Goal: Information Seeking & Learning: Learn about a topic

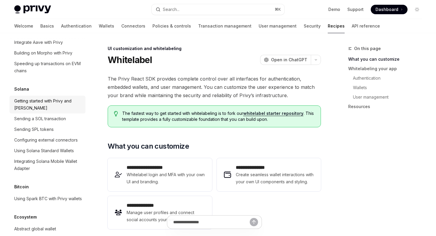
click at [38, 98] on div "Getting started with Privy and [PERSON_NAME]" at bounding box center [48, 105] width 68 height 14
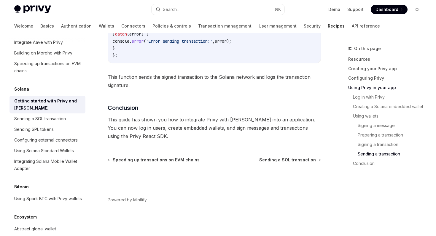
scroll to position [2122, 0]
click at [53, 115] on link "Sending a SOL transaction" at bounding box center [47, 119] width 76 height 11
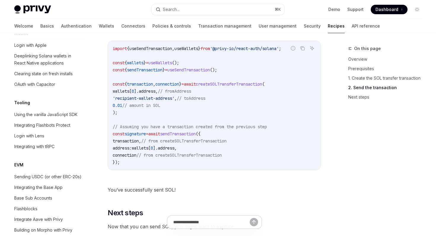
scroll to position [711, 0]
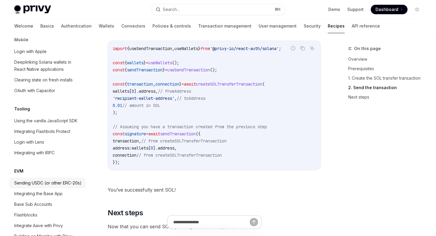
click at [51, 180] on div "Sending USDC (or other ERC-20s)" at bounding box center [47, 183] width 67 height 7
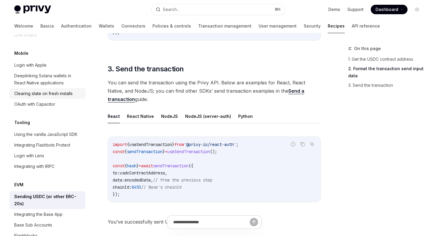
scroll to position [700, 0]
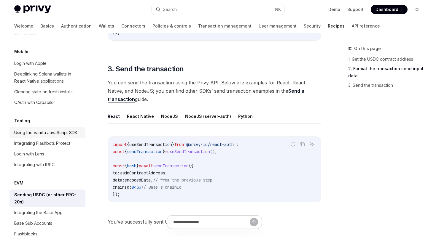
click at [42, 129] on div "Using the vanilla JavaScript SDK" at bounding box center [45, 132] width 63 height 7
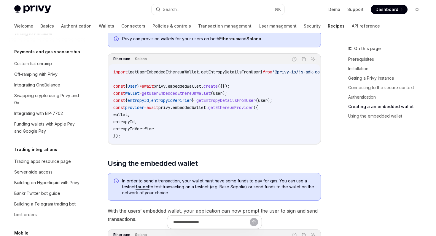
scroll to position [496, 0]
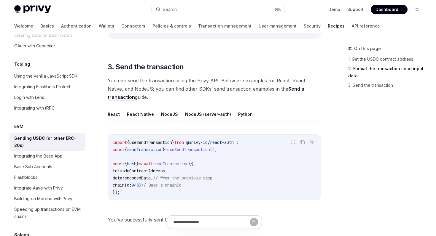
scroll to position [421, 0]
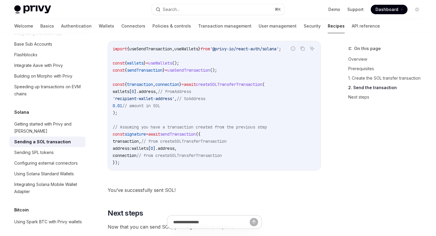
scroll to position [629, 0]
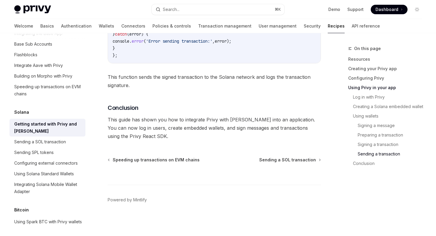
scroll to position [2122, 0]
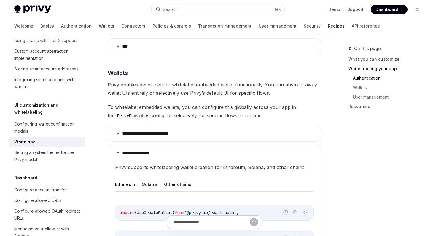
scroll to position [496, 0]
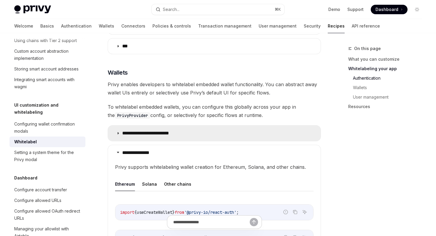
click at [205, 132] on summary "**********" at bounding box center [214, 133] width 213 height 15
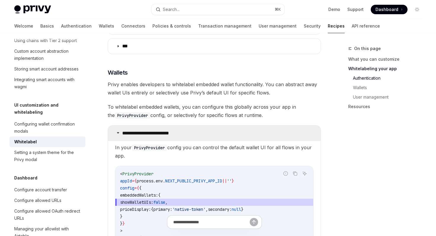
scroll to position [509, 0]
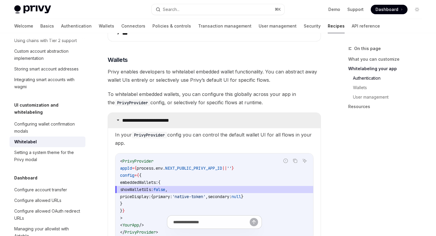
click at [201, 122] on summary "**********" at bounding box center [214, 120] width 213 height 15
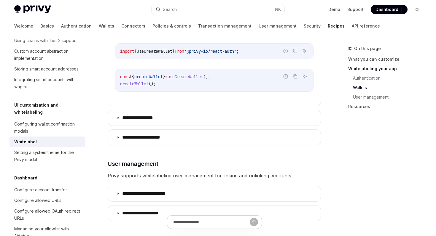
scroll to position [657, 0]
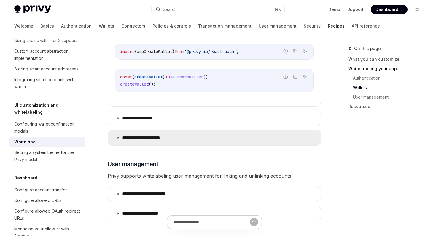
click at [197, 140] on summary "**********" at bounding box center [214, 137] width 213 height 15
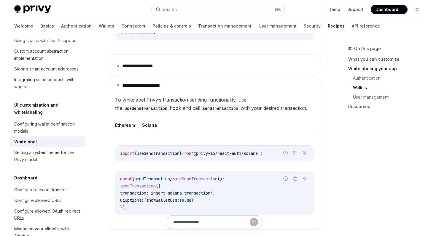
scroll to position [727, 0]
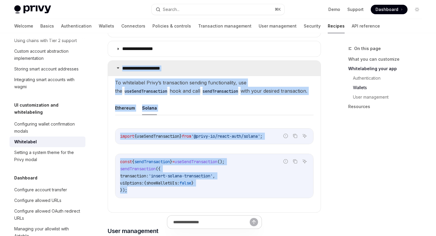
drag, startPoint x: 143, startPoint y: 194, endPoint x: 114, endPoint y: 70, distance: 127.3
click at [114, 70] on details "**********" at bounding box center [214, 136] width 213 height 152
copy details "**********"
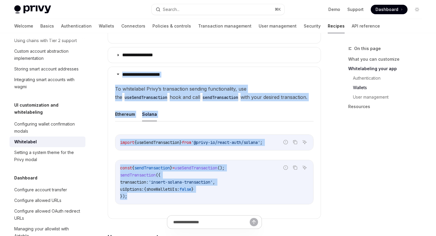
scroll to position [721, 0]
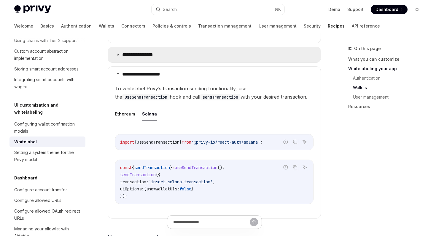
click at [189, 47] on summary "**********" at bounding box center [214, 54] width 213 height 15
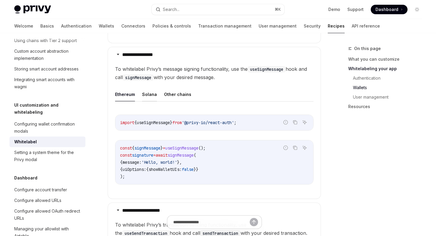
click at [151, 94] on button "Solana" at bounding box center [149, 94] width 15 height 14
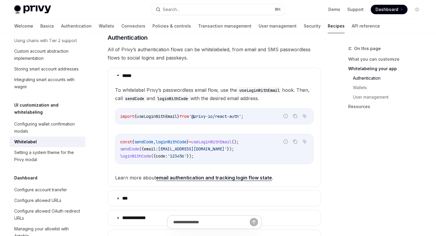
scroll to position [326, 0]
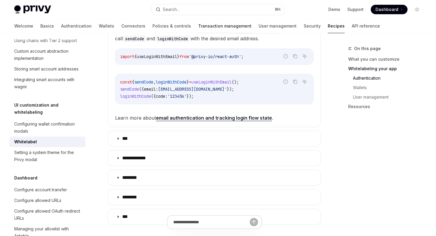
click at [198, 27] on link "Transaction management" at bounding box center [224, 26] width 53 height 14
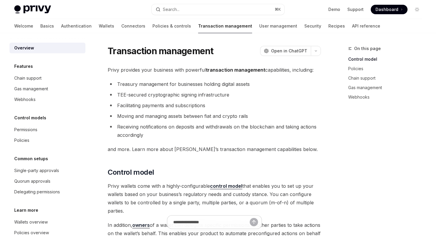
type textarea "*"
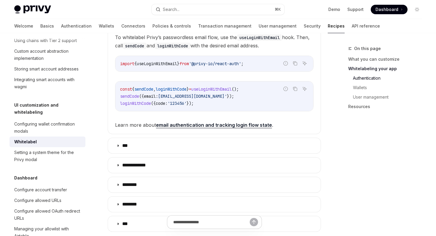
scroll to position [326, 0]
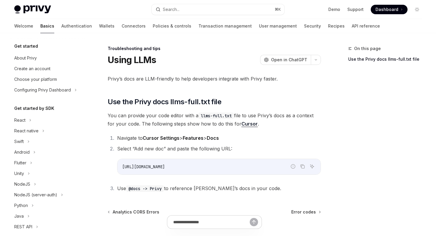
scroll to position [80, 0]
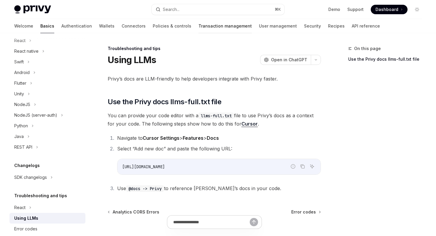
click at [198, 25] on link "Transaction management" at bounding box center [224, 26] width 53 height 14
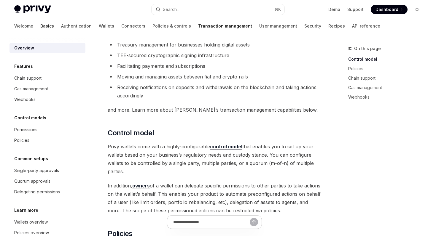
click at [40, 30] on link "Basics" at bounding box center [47, 26] width 14 height 14
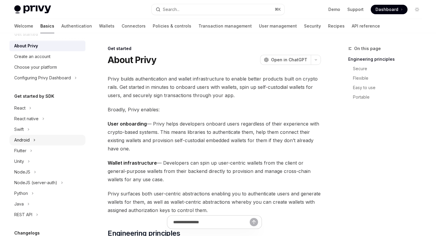
scroll to position [21, 0]
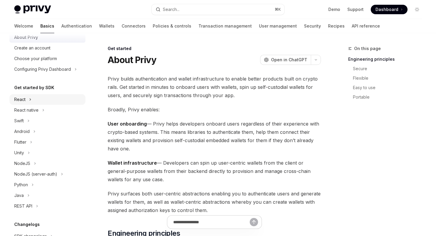
click at [28, 102] on div "React" at bounding box center [47, 99] width 76 height 11
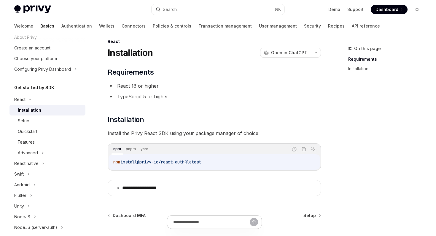
scroll to position [63, 0]
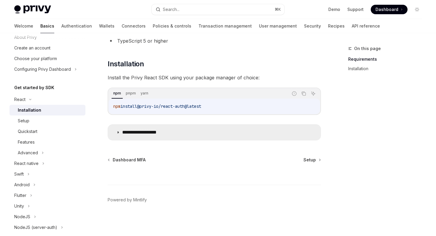
click at [124, 131] on p "**********" at bounding box center [146, 133] width 49 height 6
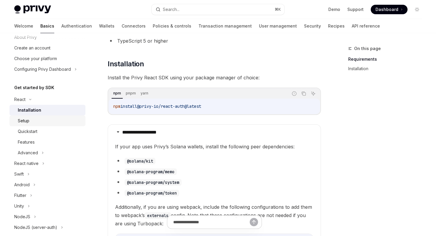
click at [33, 119] on div "Setup" at bounding box center [50, 120] width 64 height 7
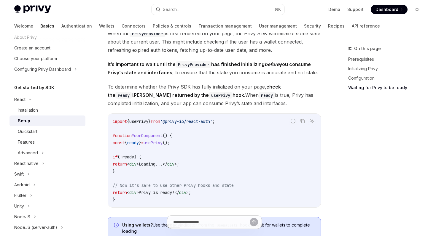
scroll to position [551, 0]
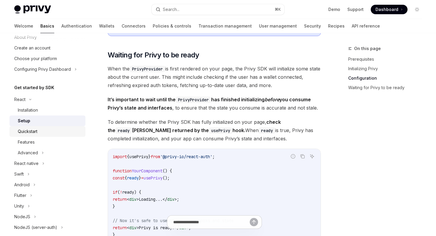
click at [28, 130] on div "Quickstart" at bounding box center [28, 131] width 20 height 7
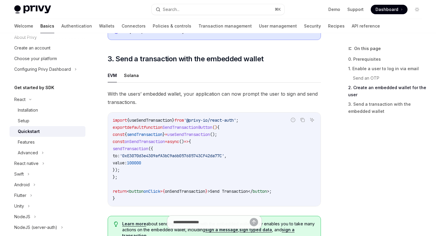
scroll to position [507, 0]
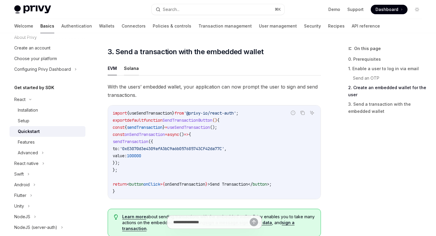
click at [131, 73] on button "Solana" at bounding box center [131, 68] width 15 height 14
type textarea "*"
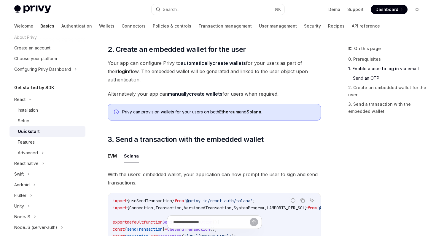
scroll to position [443, 0]
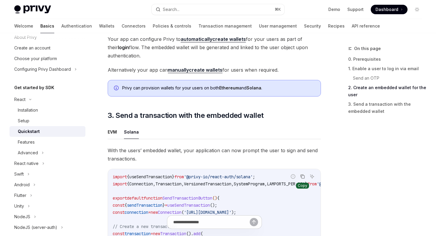
click at [304, 179] on icon "Copy the contents from the code block" at bounding box center [302, 176] width 5 height 5
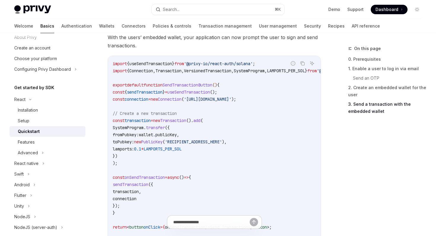
scroll to position [554, 0]
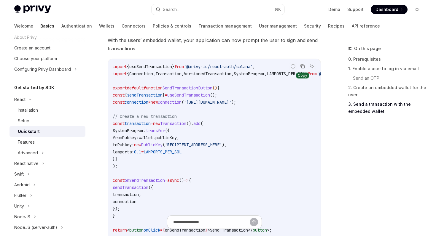
click at [301, 67] on icon "Copy the contents from the code block" at bounding box center [302, 66] width 3 height 3
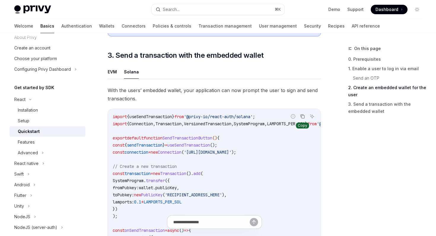
scroll to position [503, 0]
click at [304, 119] on icon "Copy the contents from the code block" at bounding box center [302, 117] width 3 height 3
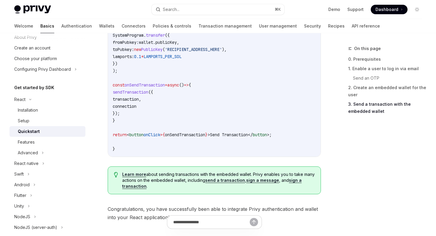
scroll to position [649, 0]
click at [217, 183] on link "send a transaction" at bounding box center [225, 180] width 40 height 5
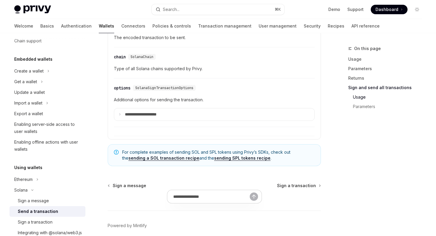
scroll to position [1532, 0]
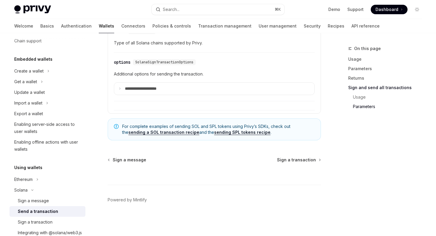
type textarea "*"
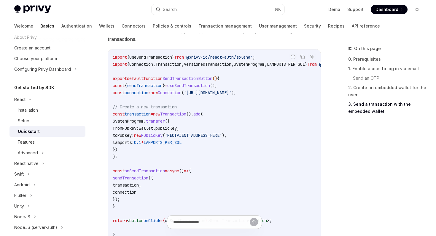
scroll to position [621, 0]
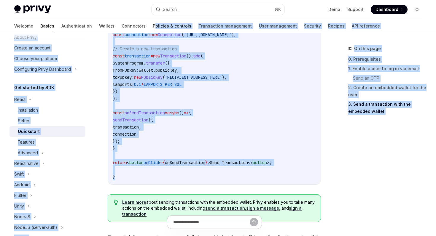
drag, startPoint x: 137, startPoint y: 180, endPoint x: 124, endPoint y: 26, distance: 154.3
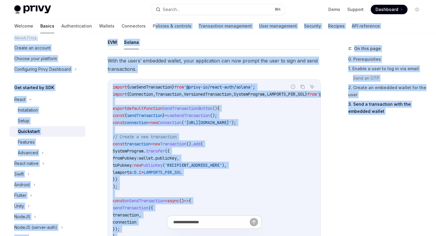
scroll to position [533, 0]
click at [302, 87] on icon "Copy the contents from the code block" at bounding box center [302, 86] width 3 height 3
click at [165, 154] on span "transfer" at bounding box center [155, 151] width 19 height 5
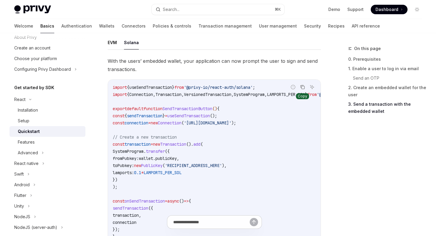
drag, startPoint x: 205, startPoint y: 125, endPoint x: 292, endPoint y: 125, distance: 86.6
click at [231, 125] on span "'https://api.mainnet-beta.solana.com'" at bounding box center [207, 122] width 47 height 5
copy span "https://api.mainnet-beta.solana.com"
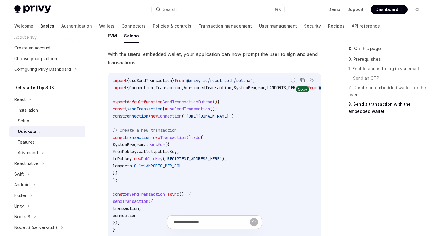
scroll to position [539, 0]
click at [217, 103] on span "()" at bounding box center [214, 102] width 5 height 5
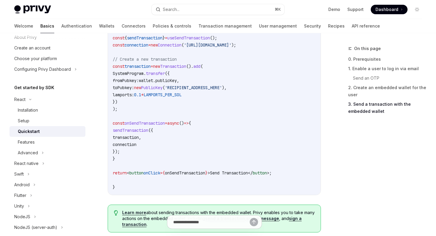
scroll to position [612, 0]
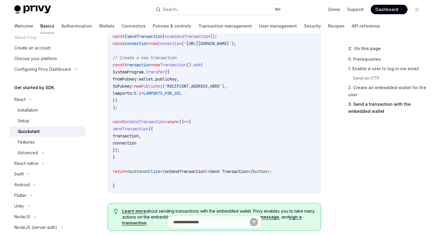
drag, startPoint x: 126, startPoint y: 189, endPoint x: 127, endPoint y: 121, distance: 68.2
click at [127, 121] on code "import { useSendTransaction } from '@privy-io/react-auth/solana' ; import { Con…" at bounding box center [243, 96] width 261 height 185
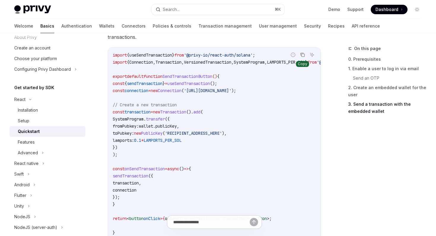
scroll to position [562, 0]
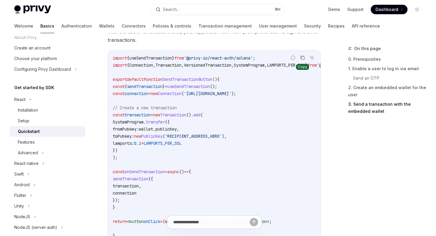
type textarea "*"
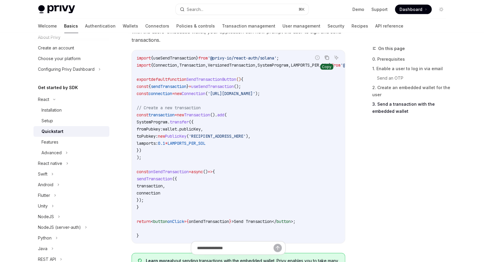
scroll to position [21, 0]
click at [302, 135] on code "import { useSendTransaction } from '@privy-io/react-auth/solana' ; import { Con…" at bounding box center [267, 147] width 261 height 185
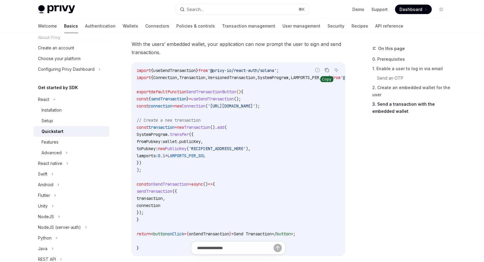
scroll to position [550, 0]
drag, startPoint x: 146, startPoint y: 249, endPoint x: 145, endPoint y: 128, distance: 121.2
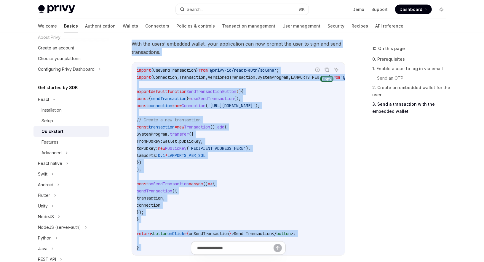
drag, startPoint x: 132, startPoint y: 45, endPoint x: 156, endPoint y: 251, distance: 208.0
copy div "With the users’ embedded wallet, your application can now prompt the user to si…"
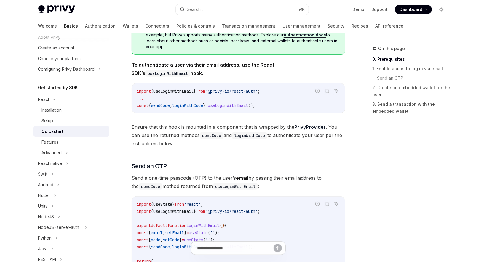
scroll to position [0, 0]
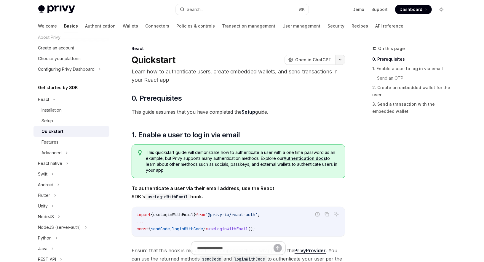
click at [340, 59] on icon "button" at bounding box center [340, 60] width 7 height 2
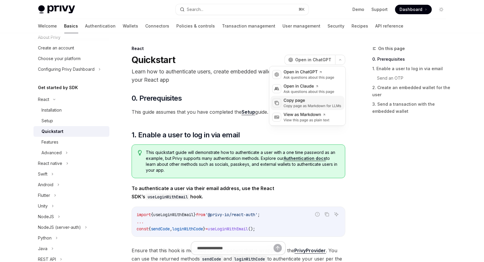
click at [314, 99] on div "Copy page" at bounding box center [313, 101] width 58 height 6
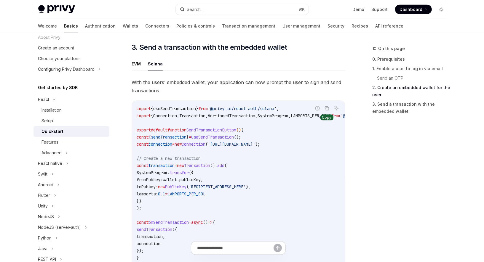
scroll to position [512, 0]
click at [327, 108] on icon "Copy the contents from the code block" at bounding box center [327, 108] width 5 height 5
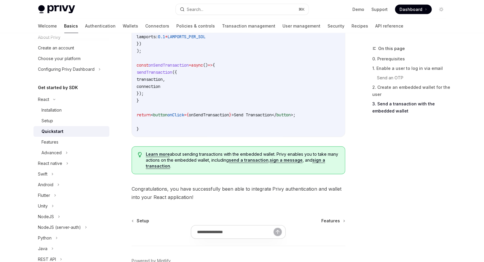
scroll to position [706, 0]
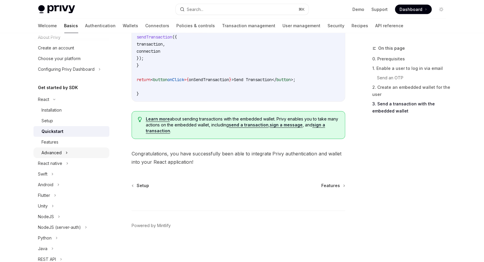
click at [69, 150] on div "Advanced" at bounding box center [71, 153] width 76 height 11
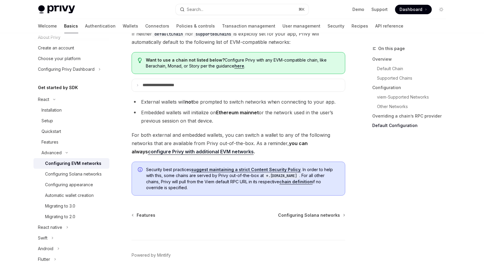
scroll to position [1531, 0]
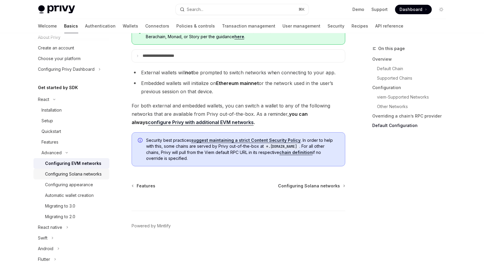
click at [78, 174] on div "Configuring Solana networks" at bounding box center [73, 174] width 57 height 7
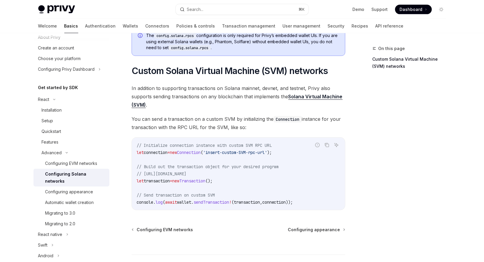
scroll to position [265, 0]
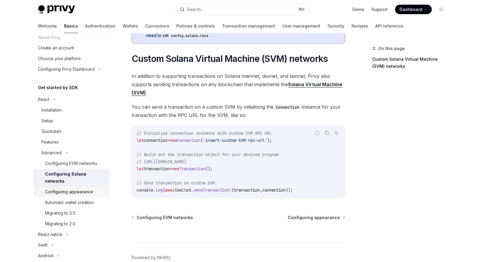
click at [84, 189] on div "Configuring appearance" at bounding box center [69, 192] width 48 height 7
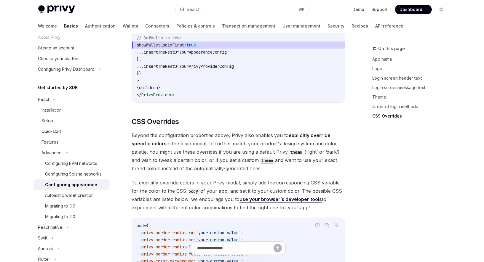
scroll to position [1512, 0]
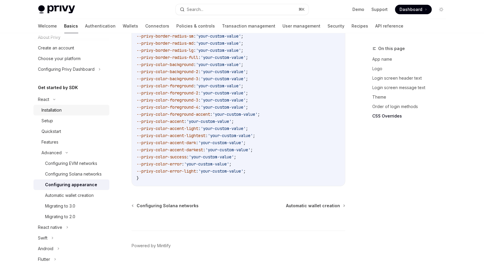
click at [55, 114] on link "Installation" at bounding box center [71, 110] width 76 height 11
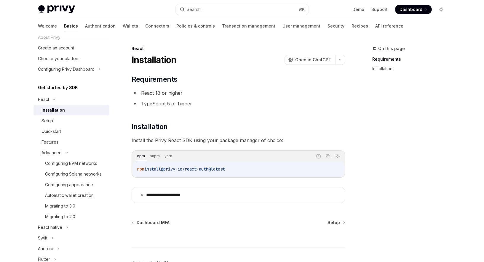
scroll to position [36, 0]
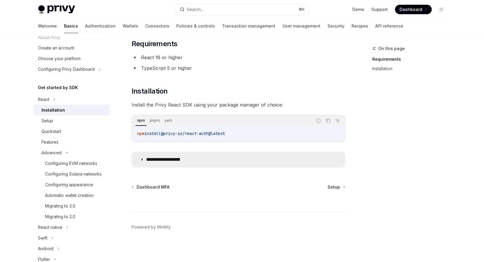
click at [192, 160] on p "**********" at bounding box center [170, 160] width 49 height 6
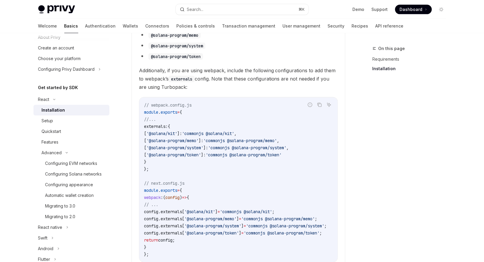
scroll to position [311, 0]
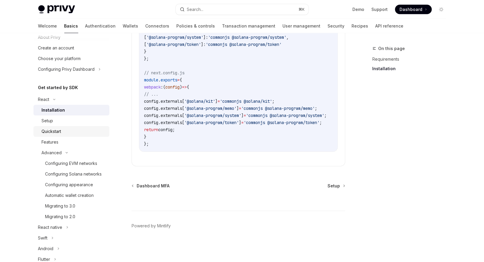
click at [60, 134] on div "Quickstart" at bounding box center [52, 131] width 20 height 7
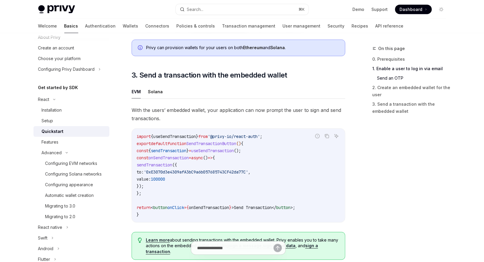
scroll to position [495, 0]
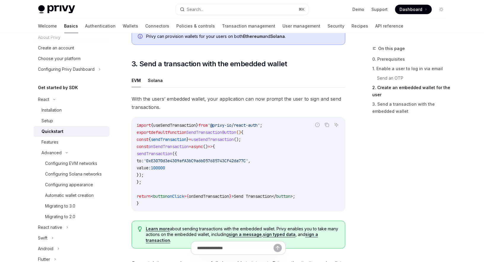
click at [175, 141] on span "sendTransaction" at bounding box center [169, 139] width 36 height 5
click at [151, 81] on button "Solana" at bounding box center [155, 81] width 15 height 14
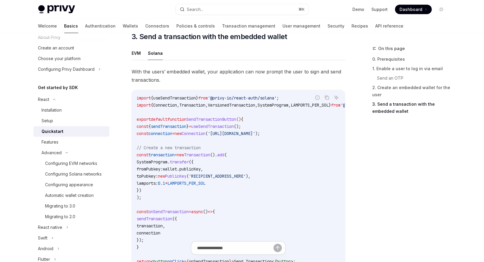
scroll to position [525, 0]
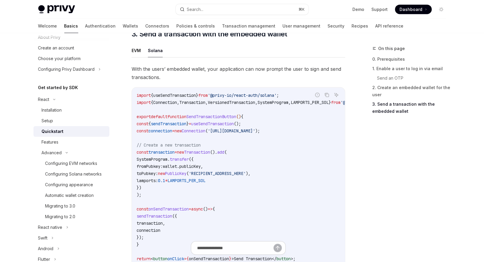
click at [221, 118] on span "SendTransactionButton" at bounding box center [211, 116] width 50 height 5
copy span "SendTransactionButton"
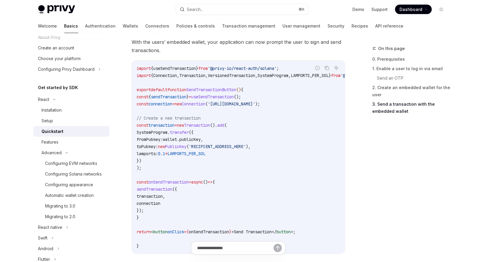
scroll to position [558, 0]
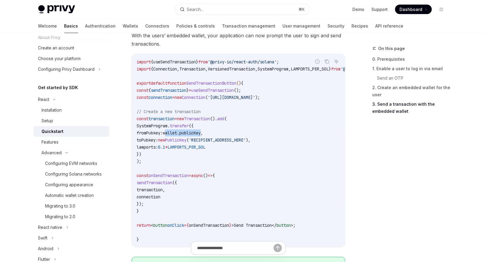
drag, startPoint x: 182, startPoint y: 135, endPoint x: 221, endPoint y: 134, distance: 39.4
click at [203, 134] on span "fromPubkey: wallet . publicKey ," at bounding box center [170, 132] width 66 height 5
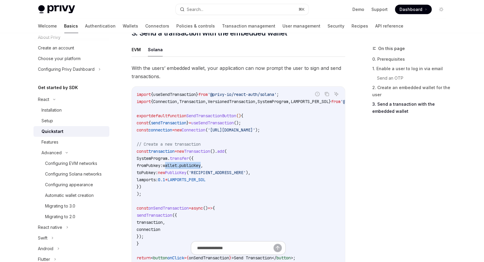
scroll to position [532, 0]
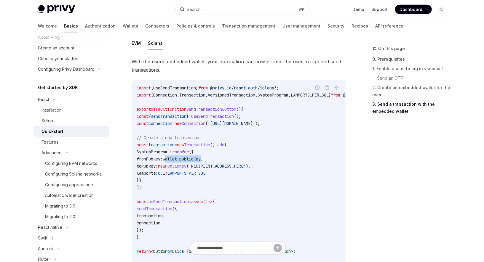
copy span "wallet . publicKey"
click at [256, 179] on code "import { useSendTransaction } from '@privy-io/react-auth/solana' ; import { Con…" at bounding box center [267, 176] width 261 height 185
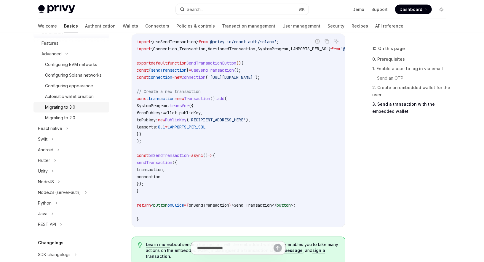
scroll to position [122, 0]
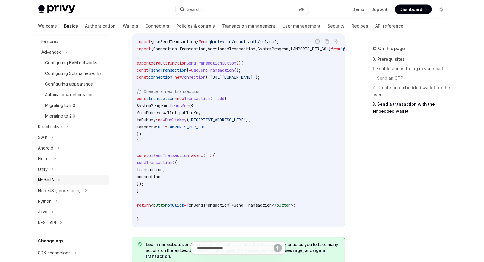
click at [55, 180] on div "NodeJS" at bounding box center [71, 180] width 76 height 11
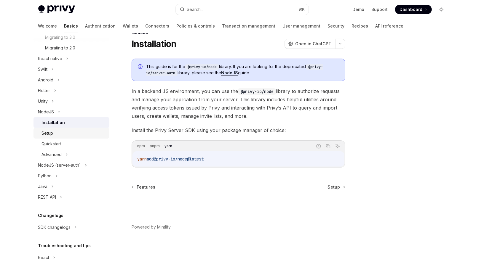
scroll to position [189, 0]
click at [52, 198] on div "REST API" at bounding box center [47, 197] width 18 height 7
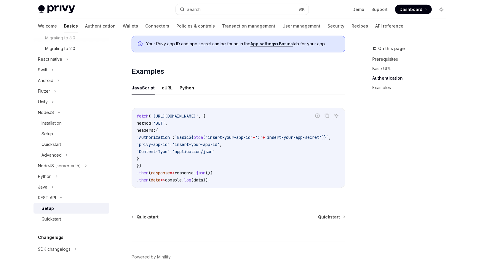
scroll to position [270, 0]
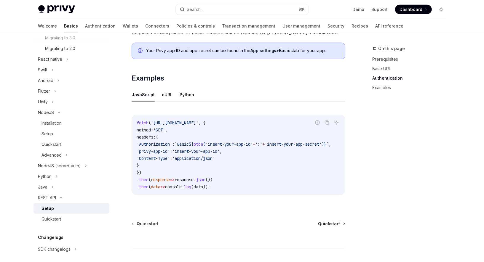
click at [326, 225] on span "Quickstart" at bounding box center [329, 224] width 22 height 6
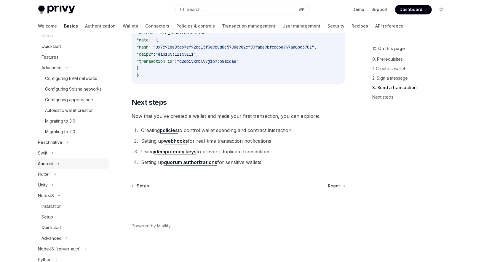
scroll to position [105, 0]
click at [58, 145] on div "React native" at bounding box center [50, 143] width 24 height 7
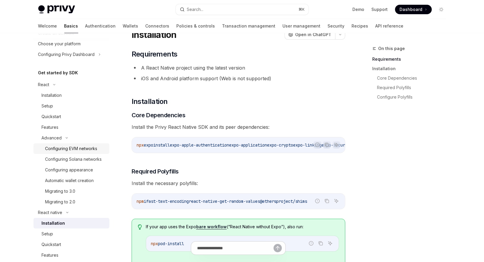
scroll to position [35, 0]
click at [50, 127] on div "Features" at bounding box center [50, 127] width 17 height 7
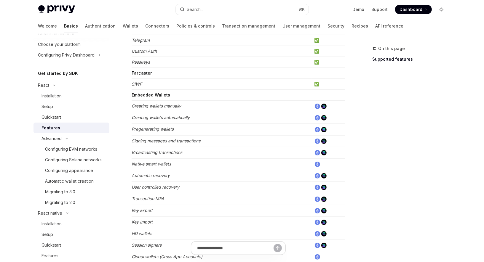
scroll to position [370, 0]
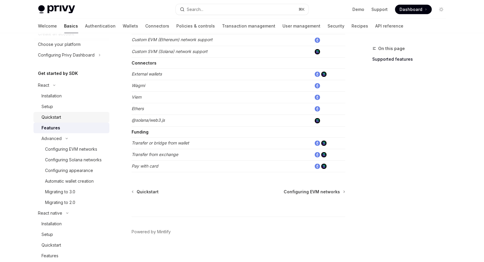
click at [53, 119] on div "Quickstart" at bounding box center [52, 117] width 20 height 7
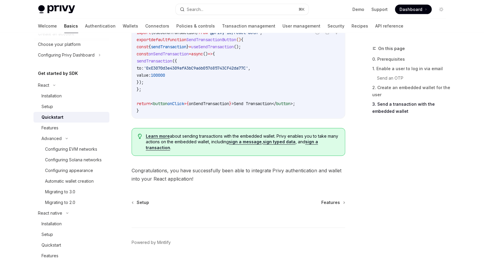
scroll to position [604, 0]
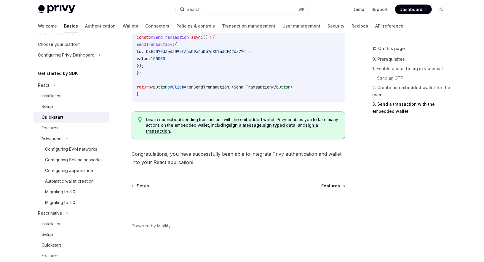
click at [326, 186] on span "Features" at bounding box center [331, 186] width 19 height 6
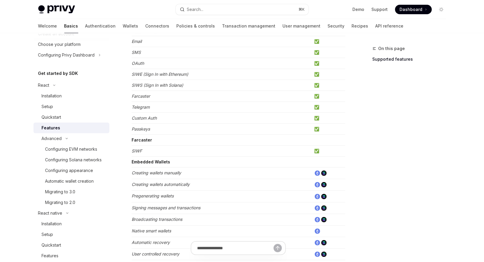
scroll to position [100, 0]
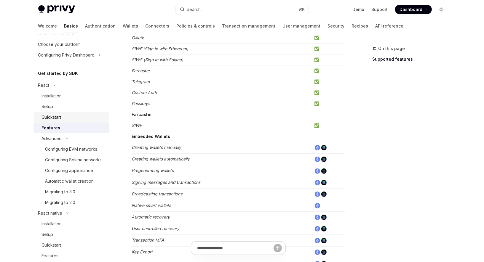
click at [53, 113] on link "Quickstart" at bounding box center [71, 117] width 76 height 11
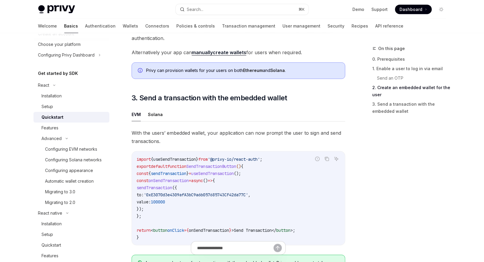
scroll to position [461, 0]
click at [156, 117] on button "Solana" at bounding box center [155, 115] width 15 height 14
type textarea "*"
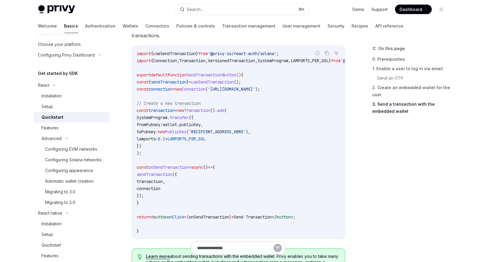
scroll to position [541, 0]
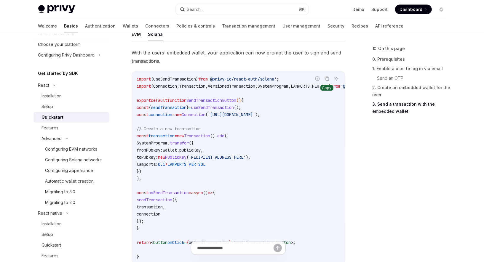
click at [326, 79] on icon "Copy the contents from the code block" at bounding box center [327, 79] width 3 height 3
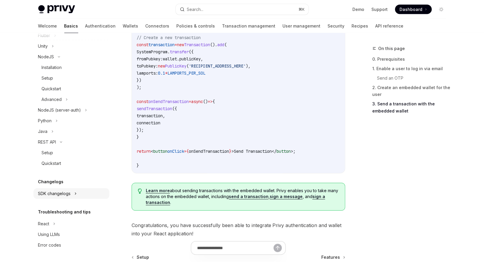
scroll to position [633, 0]
click at [55, 225] on icon at bounding box center [54, 224] width 2 height 7
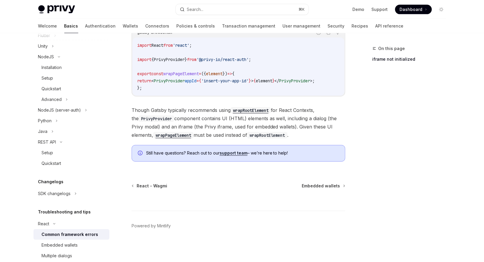
scroll to position [328, 0]
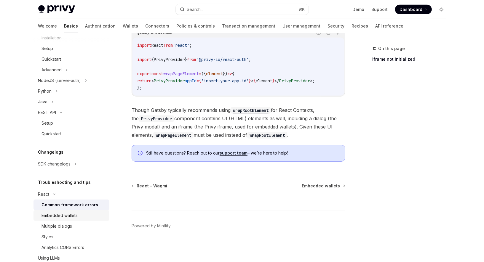
click at [75, 212] on div "Embedded wallets" at bounding box center [60, 215] width 36 height 7
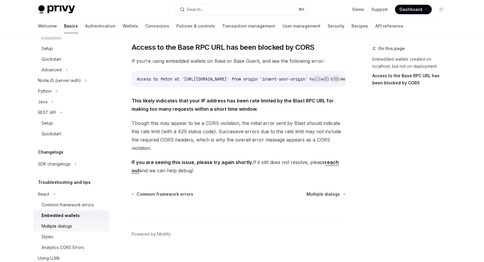
scroll to position [352, 0]
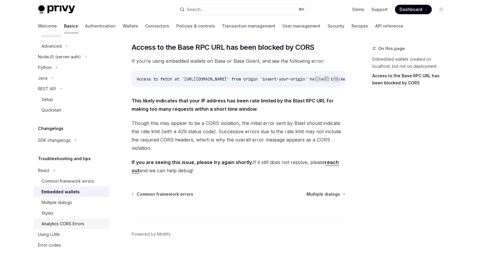
click at [58, 226] on div "Analytics CORS Errors" at bounding box center [63, 224] width 43 height 7
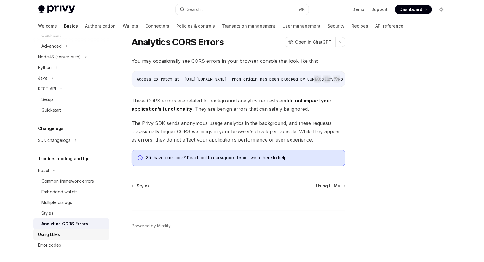
click at [52, 235] on div "Using LLMs" at bounding box center [49, 234] width 22 height 7
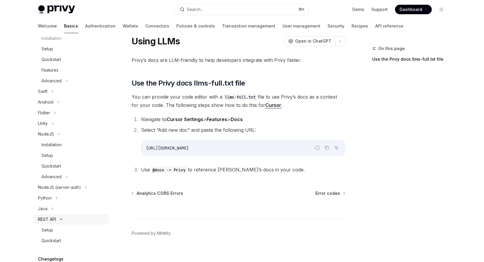
scroll to position [233, 0]
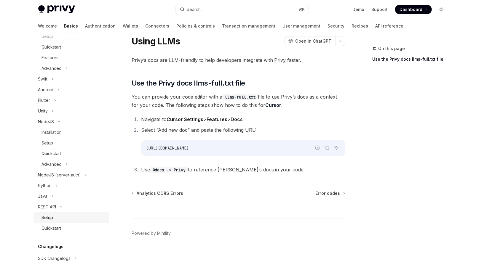
click at [56, 217] on div "Setup" at bounding box center [74, 217] width 64 height 7
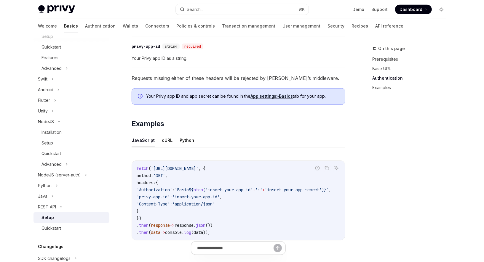
scroll to position [224, 0]
click at [165, 142] on button "cURL" at bounding box center [167, 141] width 11 height 14
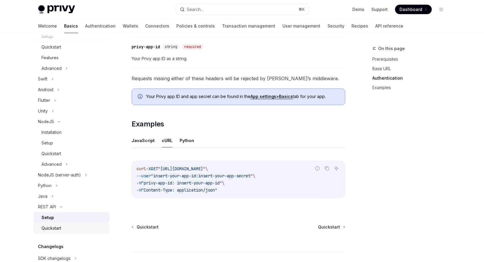
click at [67, 225] on link "Quickstart" at bounding box center [71, 228] width 76 height 11
type textarea "*"
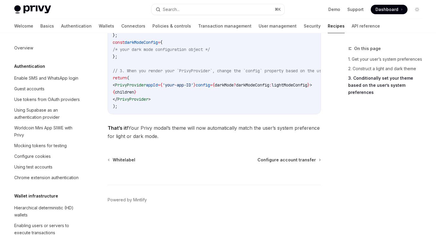
scroll to position [237, 0]
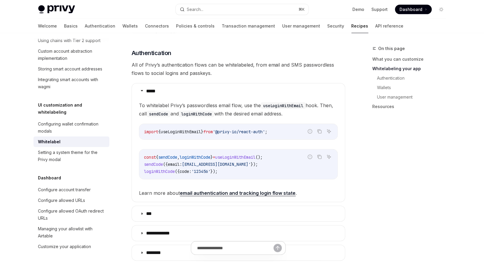
scroll to position [249, 0]
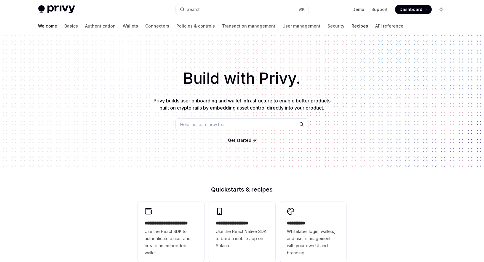
click at [352, 25] on link "Recipes" at bounding box center [360, 26] width 17 height 14
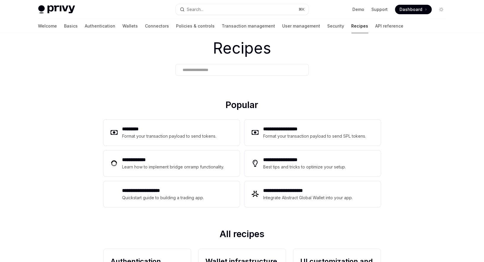
scroll to position [22, 0]
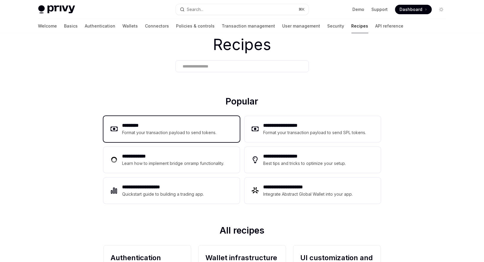
click at [176, 124] on h2 "*********" at bounding box center [169, 125] width 95 height 7
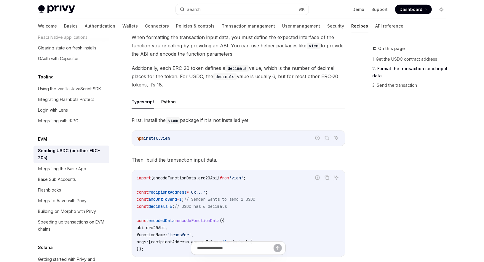
scroll to position [228, 0]
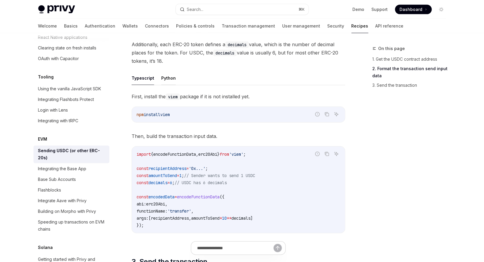
click at [167, 77] on button "Python" at bounding box center [168, 78] width 15 height 14
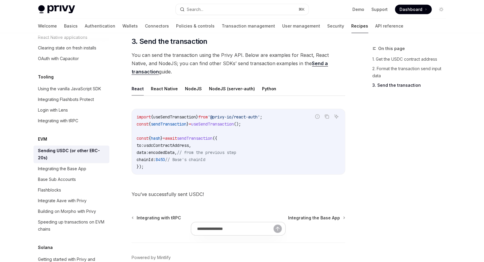
scroll to position [470, 0]
click at [68, 165] on link "Integrating the Base App" at bounding box center [71, 169] width 76 height 11
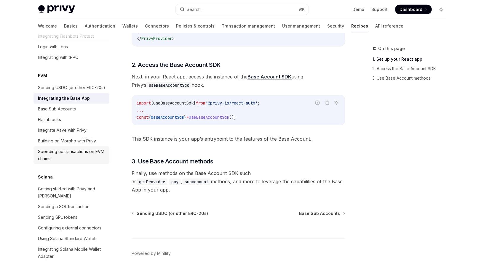
scroll to position [827, 0]
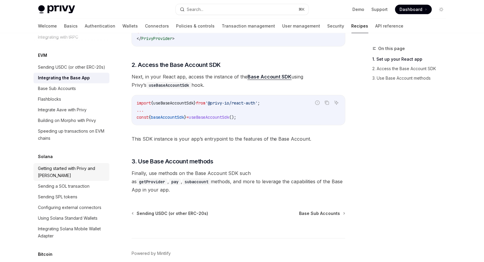
click at [62, 165] on div "Getting started with Privy and Solana" at bounding box center [72, 172] width 68 height 14
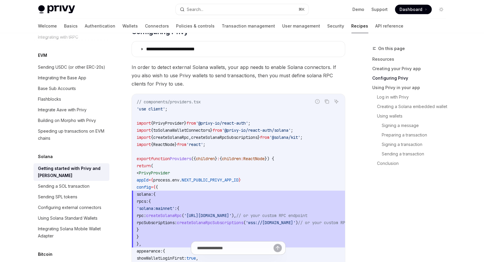
scroll to position [285, 0]
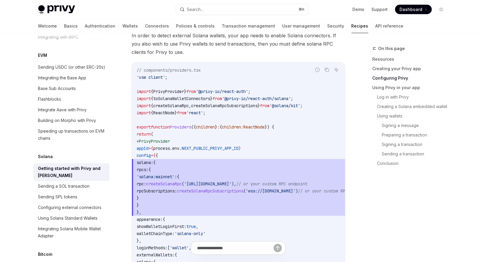
click at [213, 123] on code "// components/providers.tsx 'use client' ; import { PrivyProvider } from '@priv…" at bounding box center [260, 209] width 247 height 285
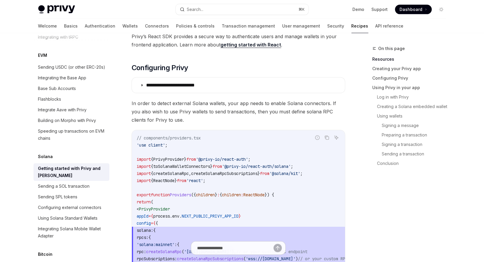
scroll to position [130, 0]
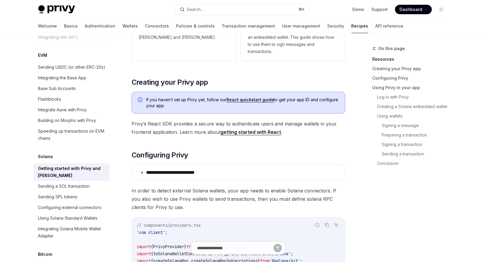
click at [251, 129] on link "getting started with React" at bounding box center [251, 132] width 61 height 6
type textarea "*"
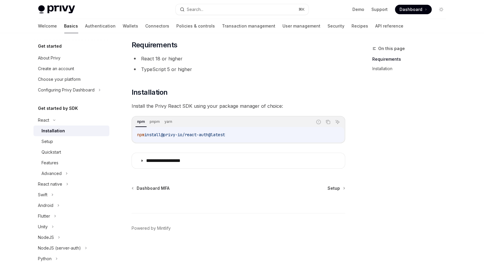
scroll to position [35, 0]
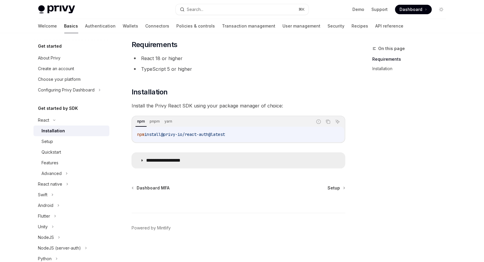
click at [189, 159] on p "**********" at bounding box center [170, 161] width 49 height 6
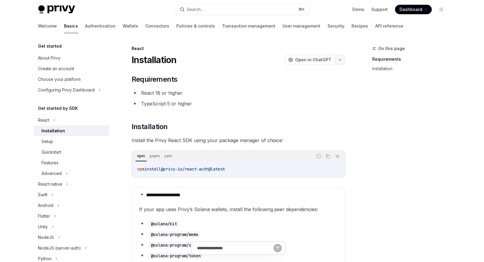
click at [342, 60] on button "button" at bounding box center [340, 60] width 10 height 10
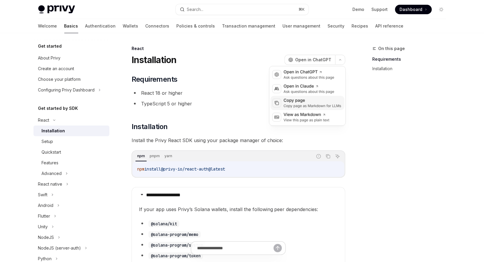
click at [317, 102] on div "Copy page" at bounding box center [313, 101] width 58 height 6
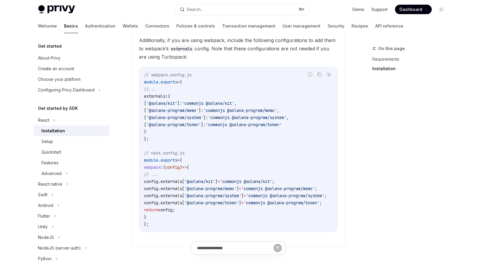
scroll to position [311, 0]
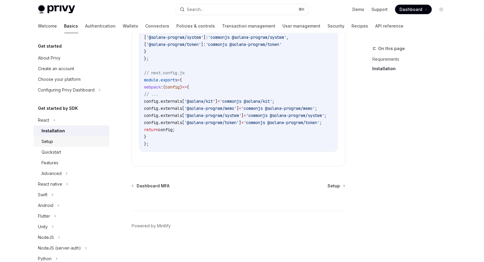
click at [48, 140] on div "Setup" at bounding box center [48, 141] width 12 height 7
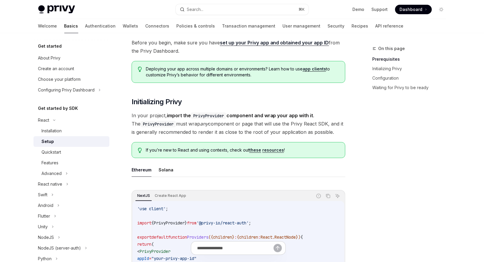
scroll to position [105, 0]
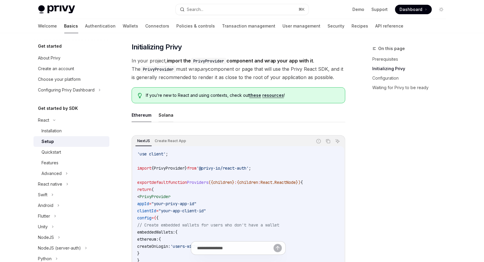
click at [165, 113] on button "Solana" at bounding box center [166, 115] width 15 height 14
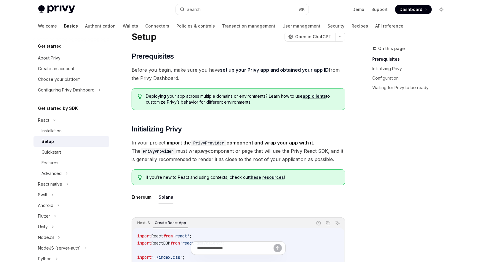
scroll to position [22, 0]
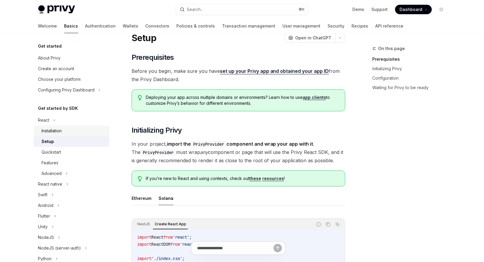
click at [67, 132] on div "Installation" at bounding box center [74, 130] width 64 height 7
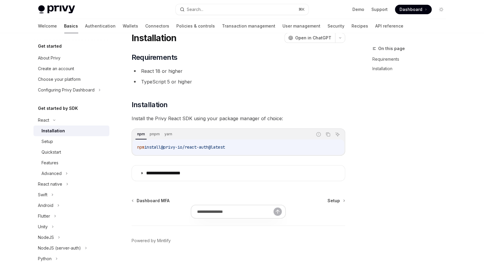
type textarea "*"
click at [329, 136] on icon "Copy the contents from the code block" at bounding box center [328, 135] width 3 height 3
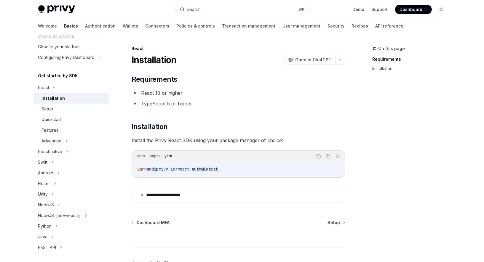
scroll to position [36, 0]
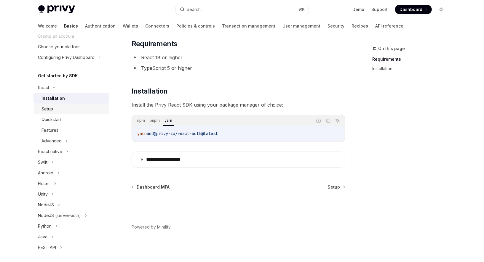
click at [55, 108] on div "Setup" at bounding box center [74, 109] width 64 height 7
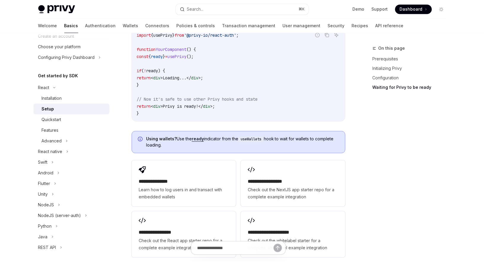
scroll to position [812, 0]
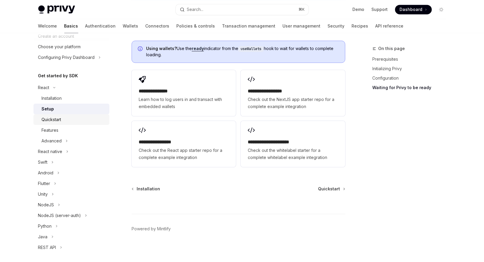
click at [58, 119] on div "Quickstart" at bounding box center [52, 119] width 20 height 7
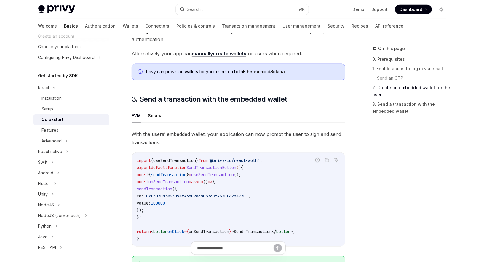
scroll to position [461, 0]
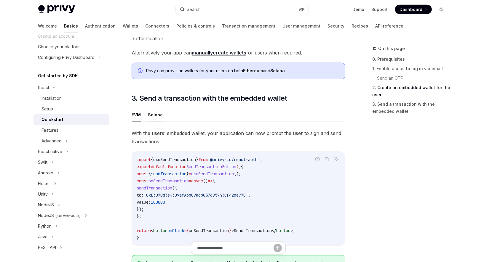
click at [156, 118] on button "Solana" at bounding box center [155, 115] width 15 height 14
type textarea "*"
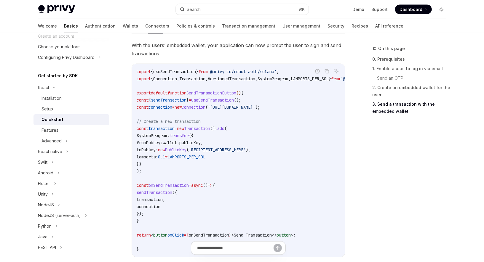
scroll to position [555, 0]
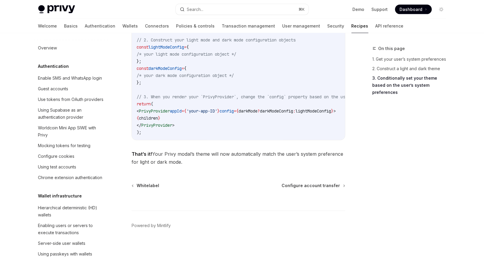
scroll to position [237, 0]
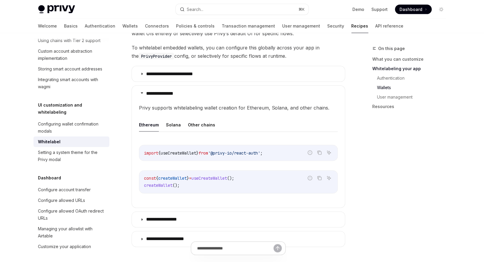
scroll to position [559, 0]
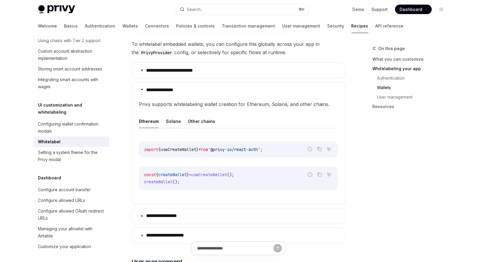
click at [168, 119] on button "Solana" at bounding box center [173, 121] width 15 height 14
type textarea "*"
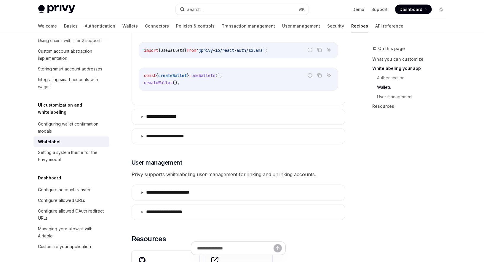
scroll to position [612, 0]
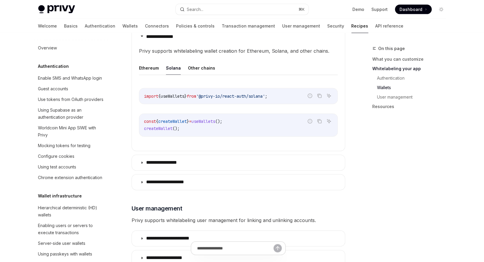
scroll to position [242, 0]
